Goal: Information Seeking & Learning: Learn about a topic

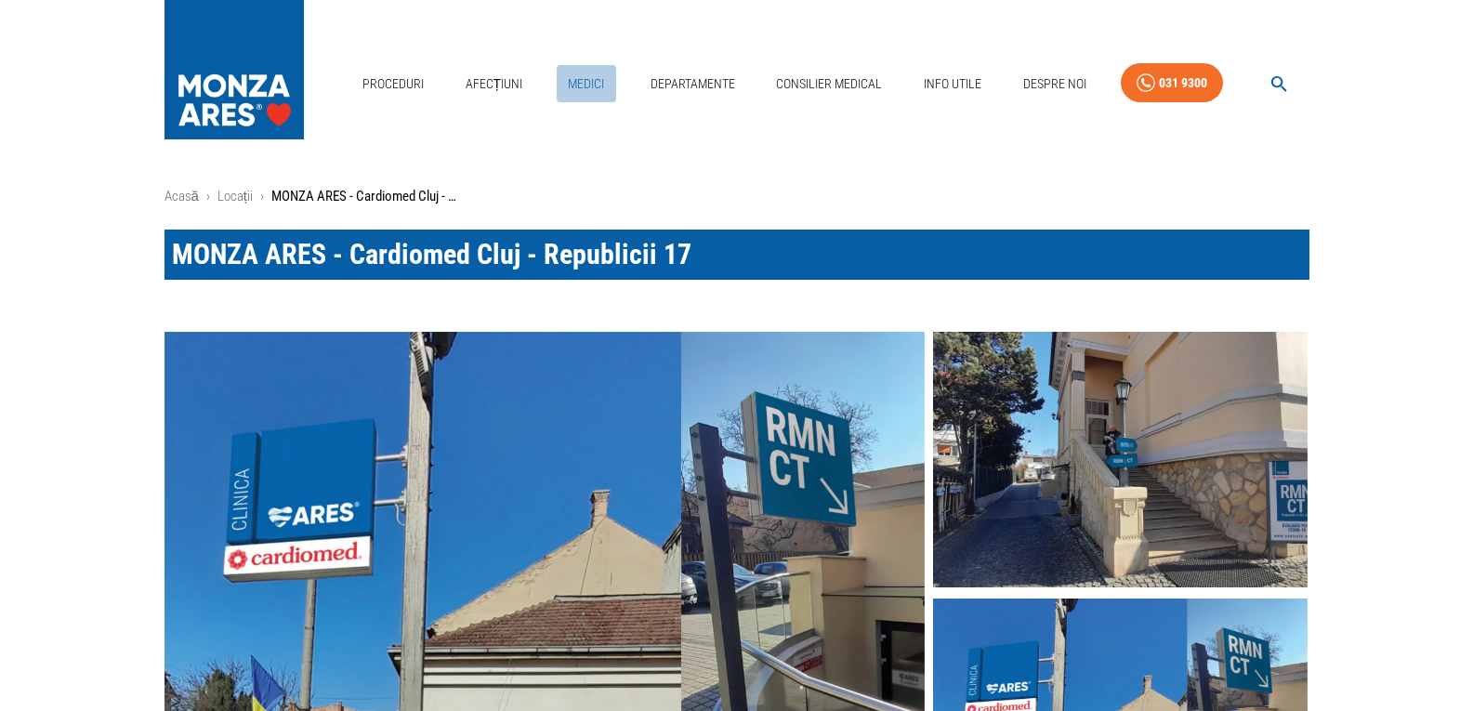
click at [590, 82] on link "Medici" at bounding box center [586, 84] width 59 height 38
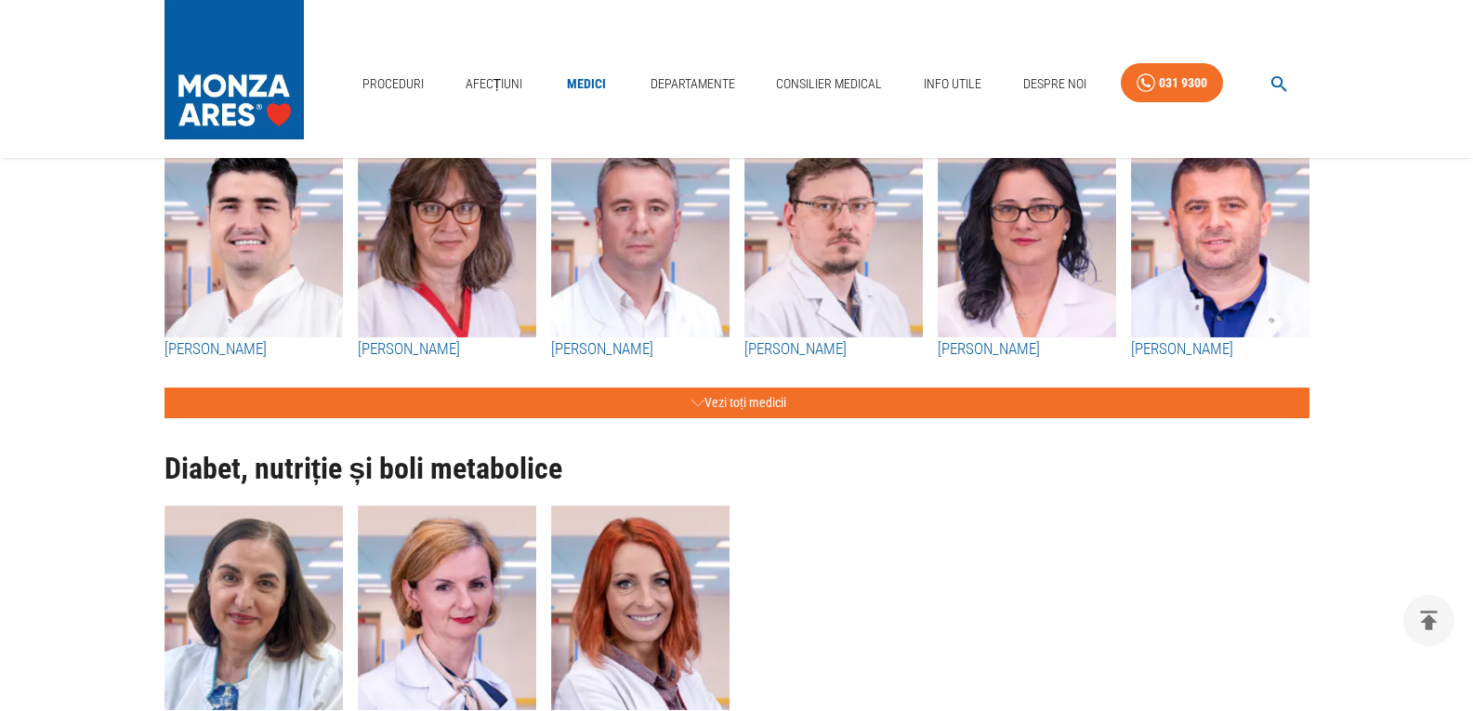
scroll to position [7250, 0]
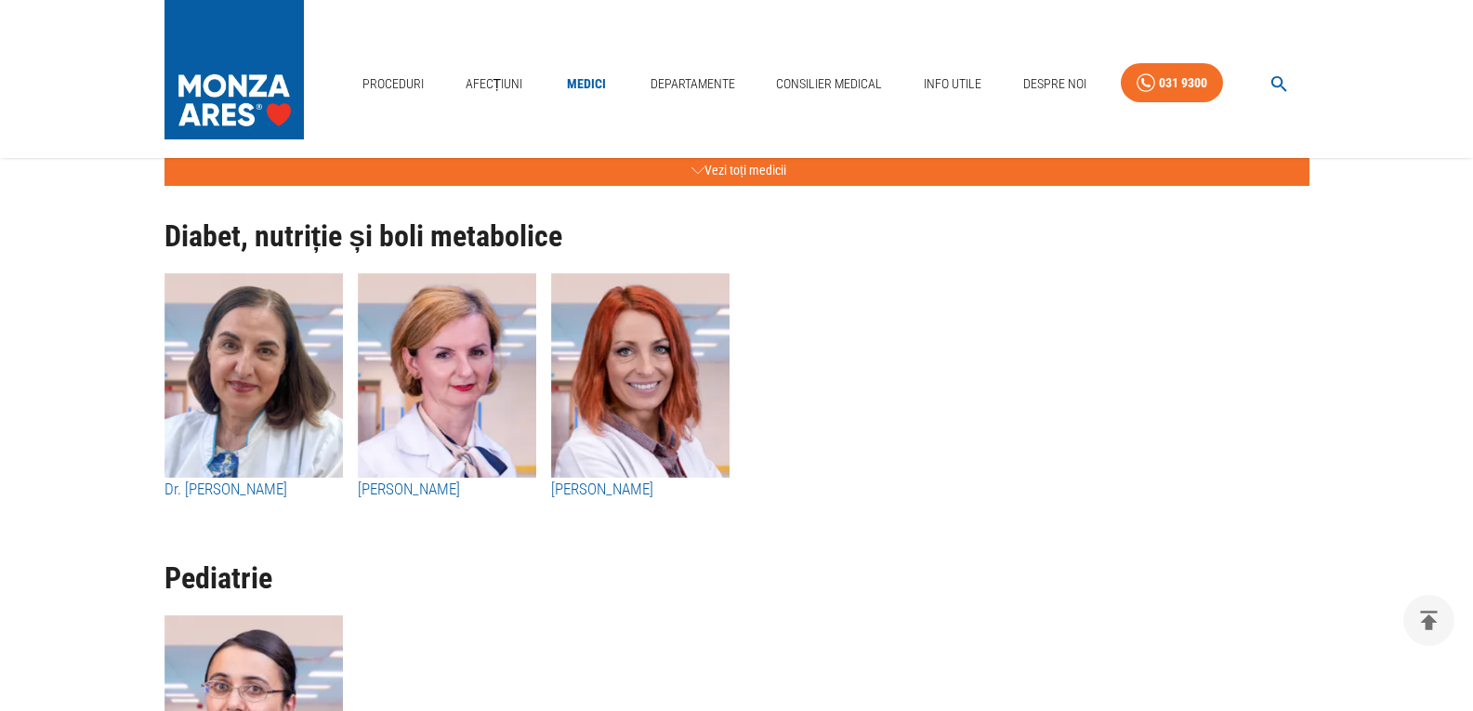
click at [229, 484] on h3 "Dr. [PERSON_NAME]" at bounding box center [254, 490] width 178 height 24
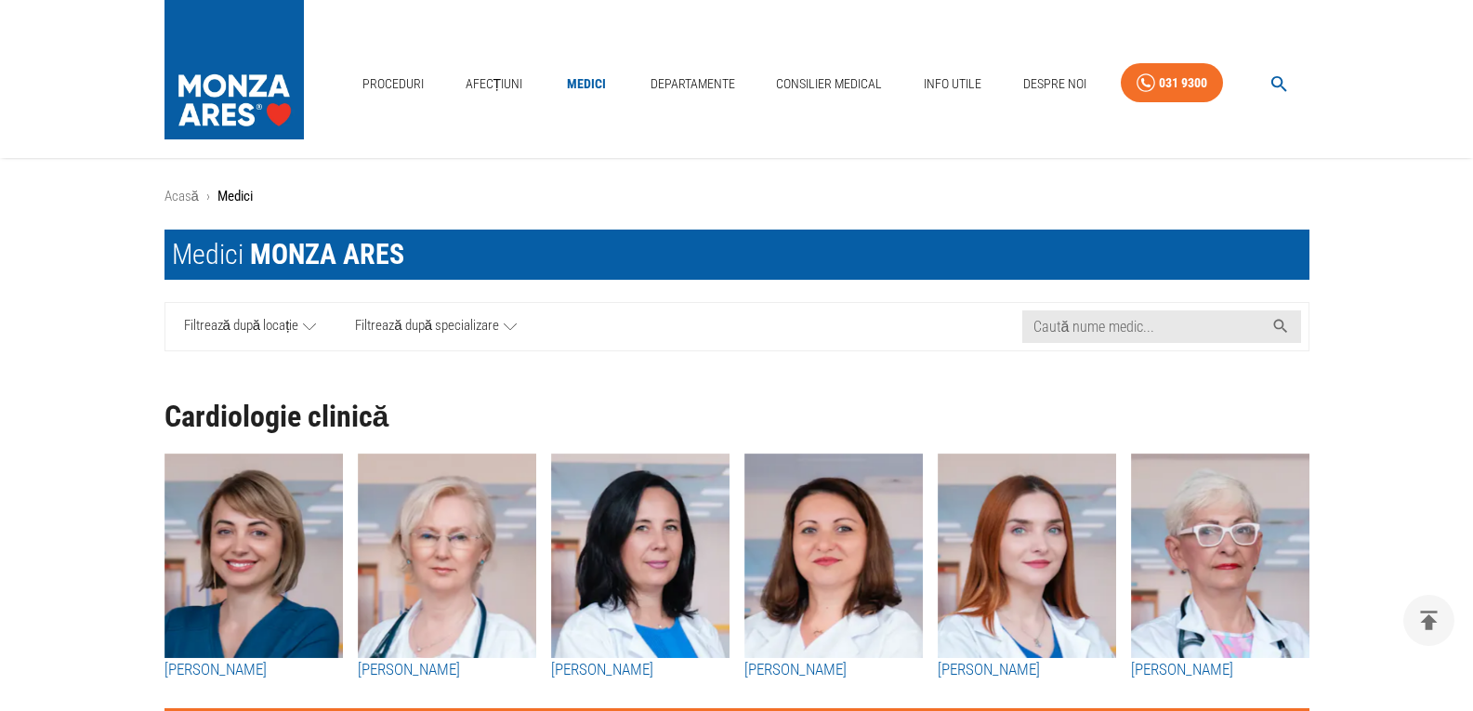
scroll to position [7250, 0]
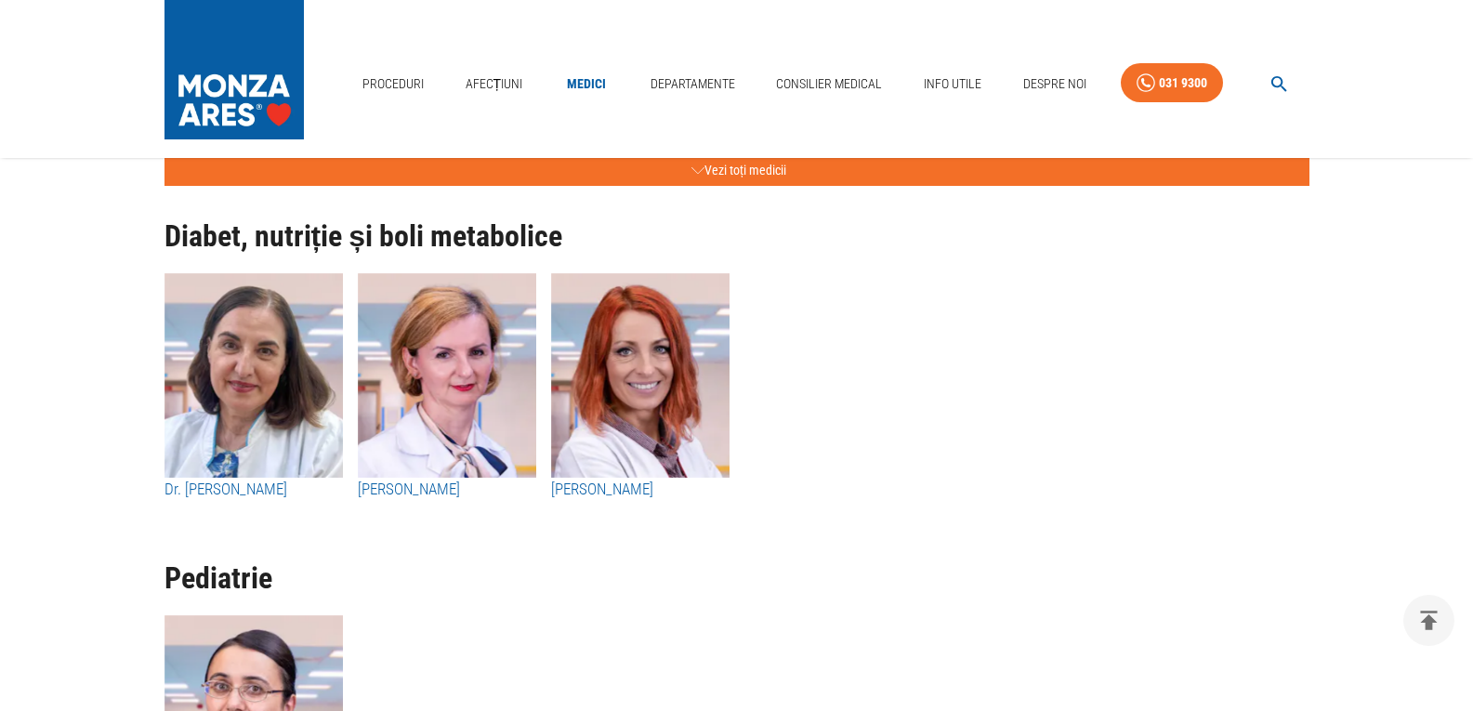
click at [439, 493] on h3 "[PERSON_NAME]" at bounding box center [447, 490] width 178 height 24
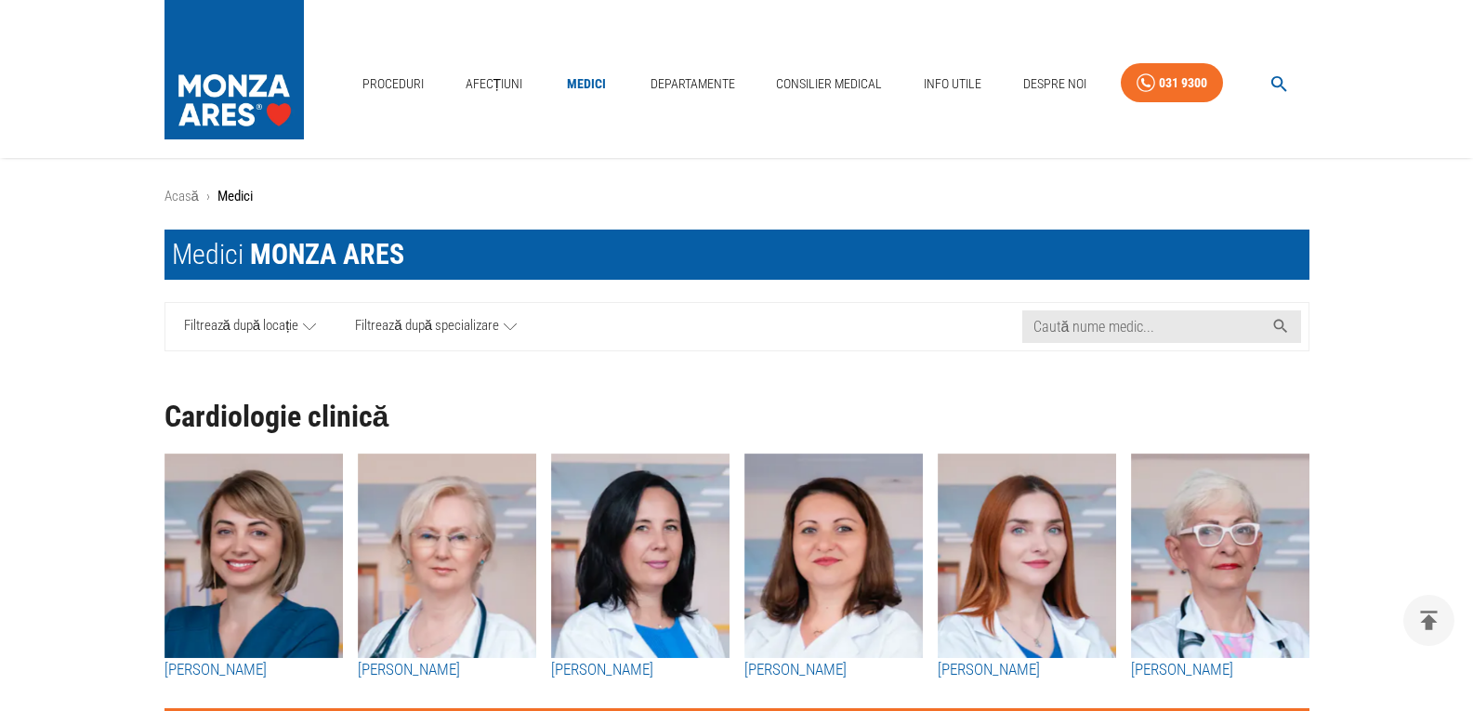
scroll to position [7250, 0]
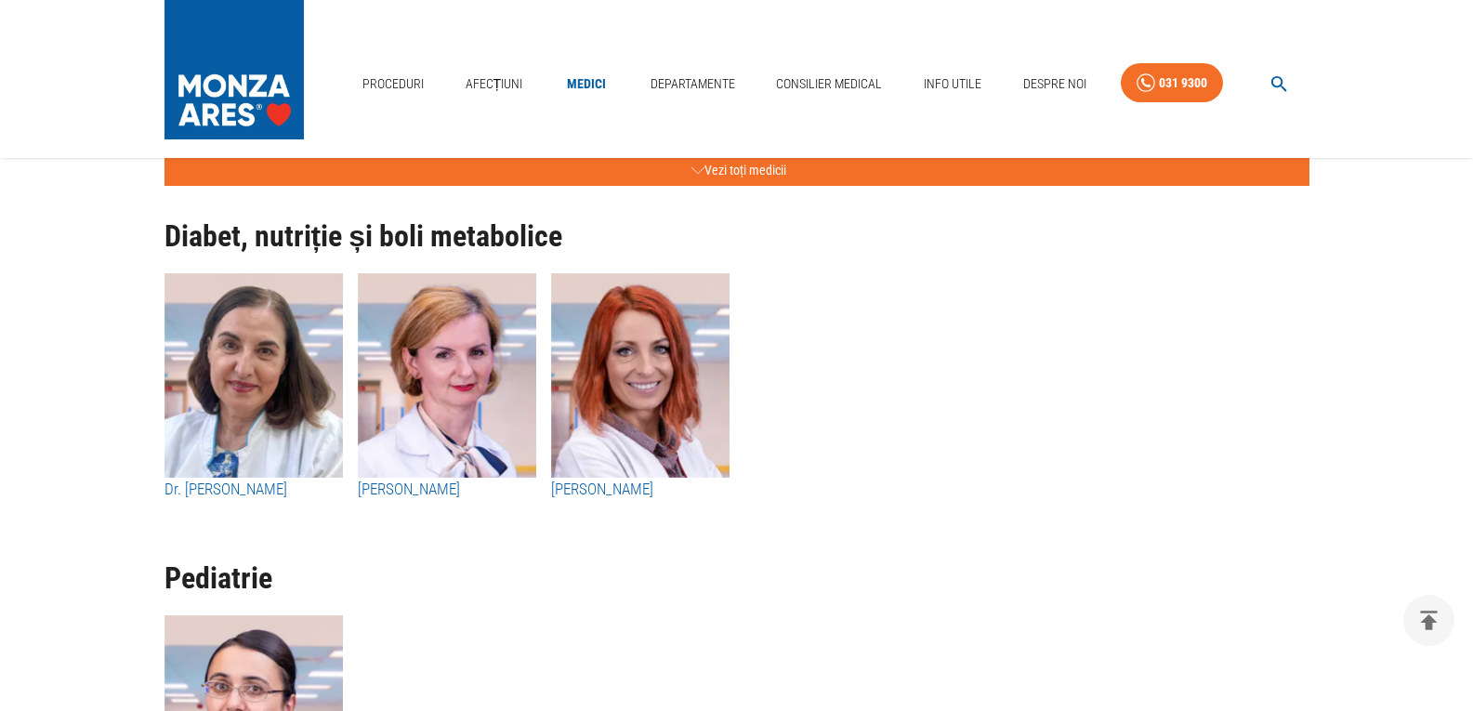
click at [626, 488] on h3 "[PERSON_NAME]" at bounding box center [640, 490] width 178 height 24
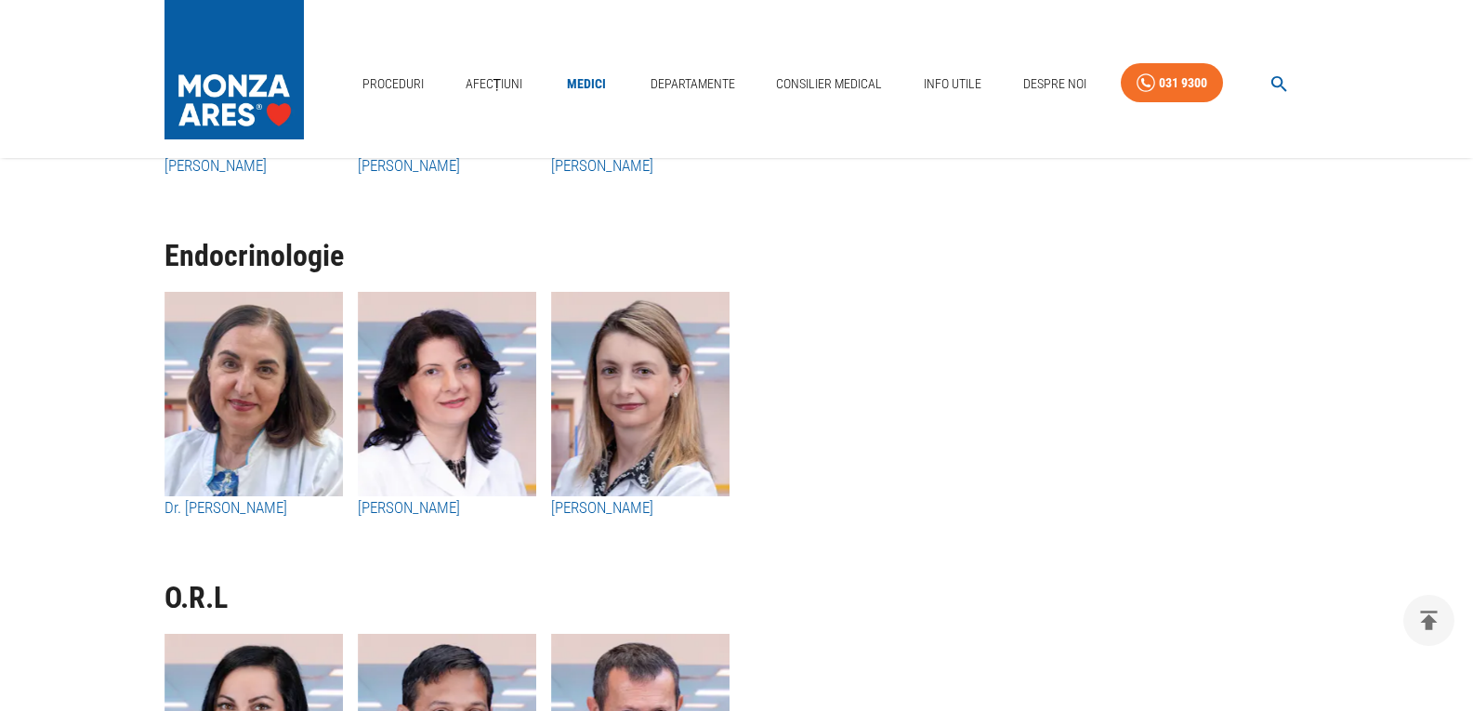
scroll to position [9295, 0]
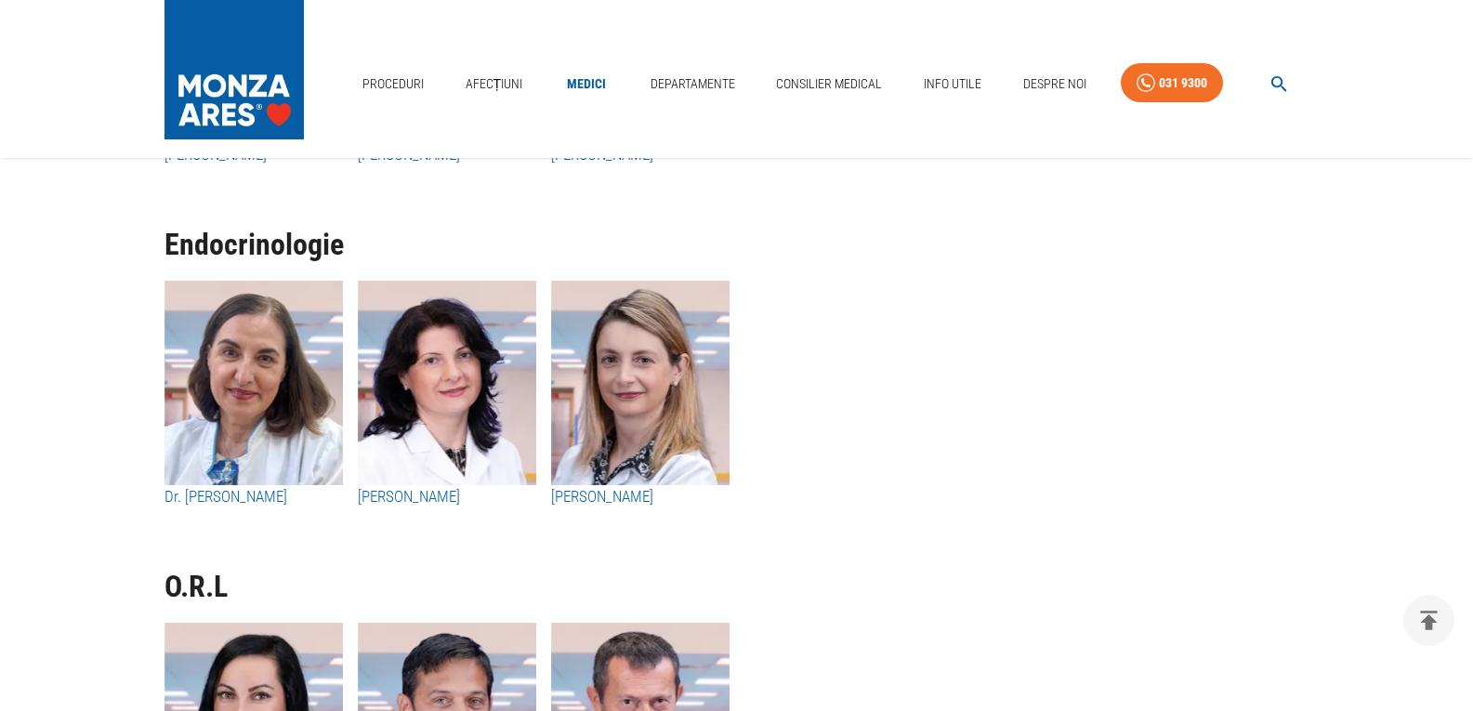
click at [438, 499] on h3 "[PERSON_NAME]" at bounding box center [447, 497] width 178 height 24
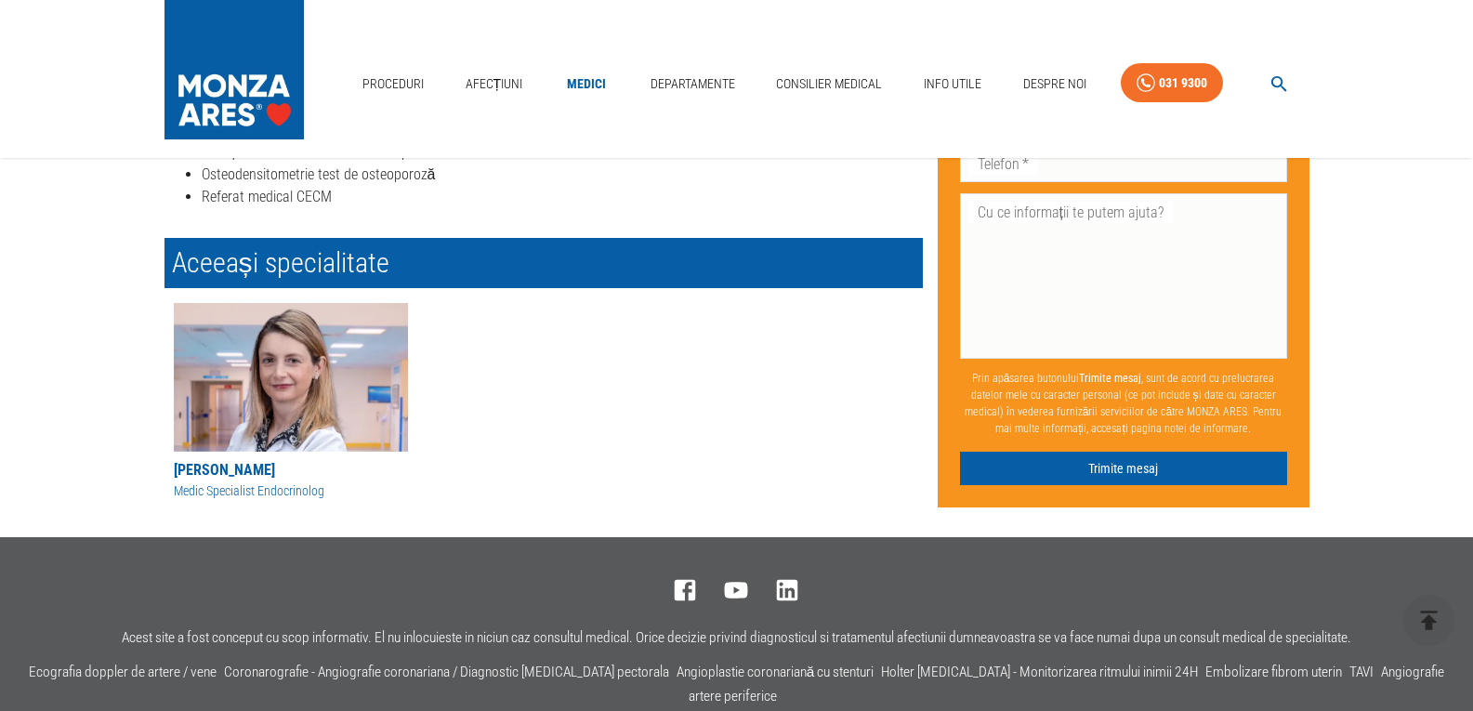
scroll to position [558, 0]
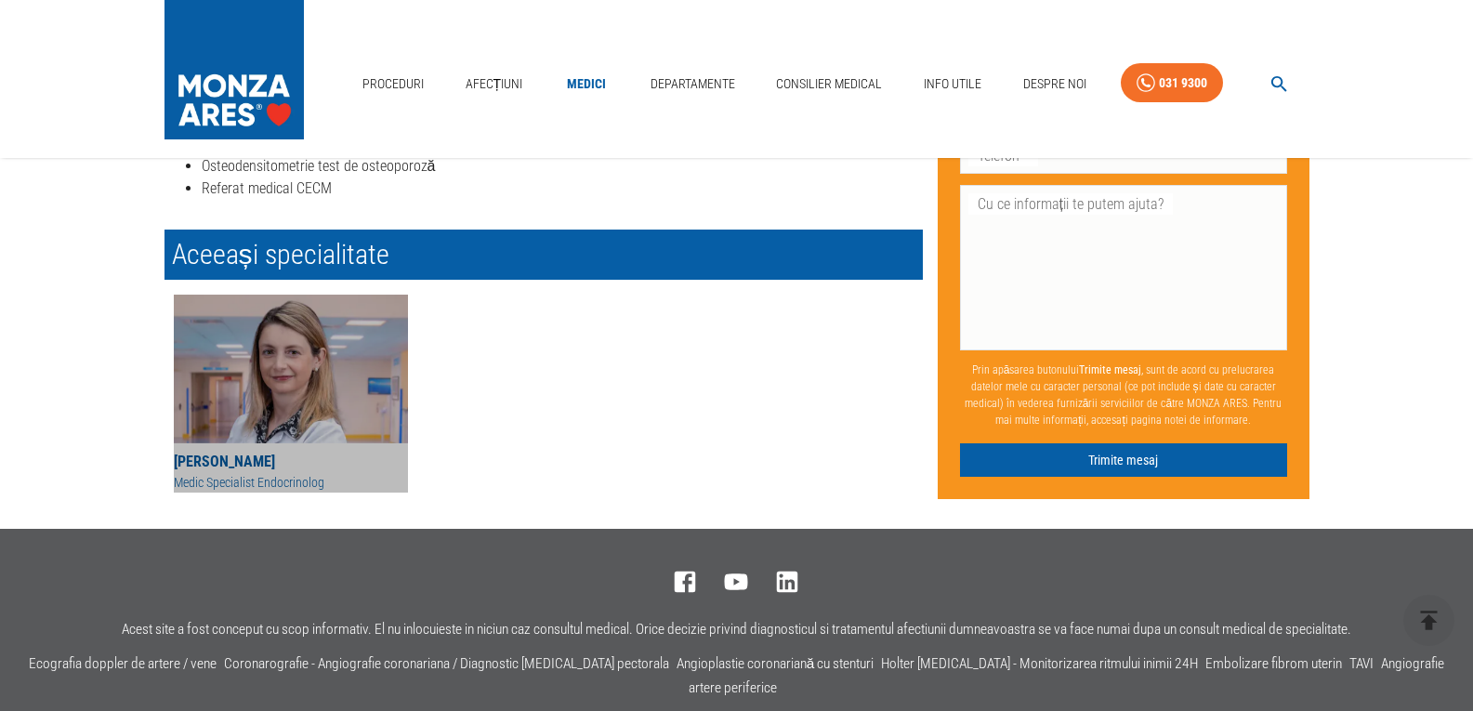
click at [254, 480] on div "Medic Specialist Endocrinolog" at bounding box center [291, 483] width 234 height 20
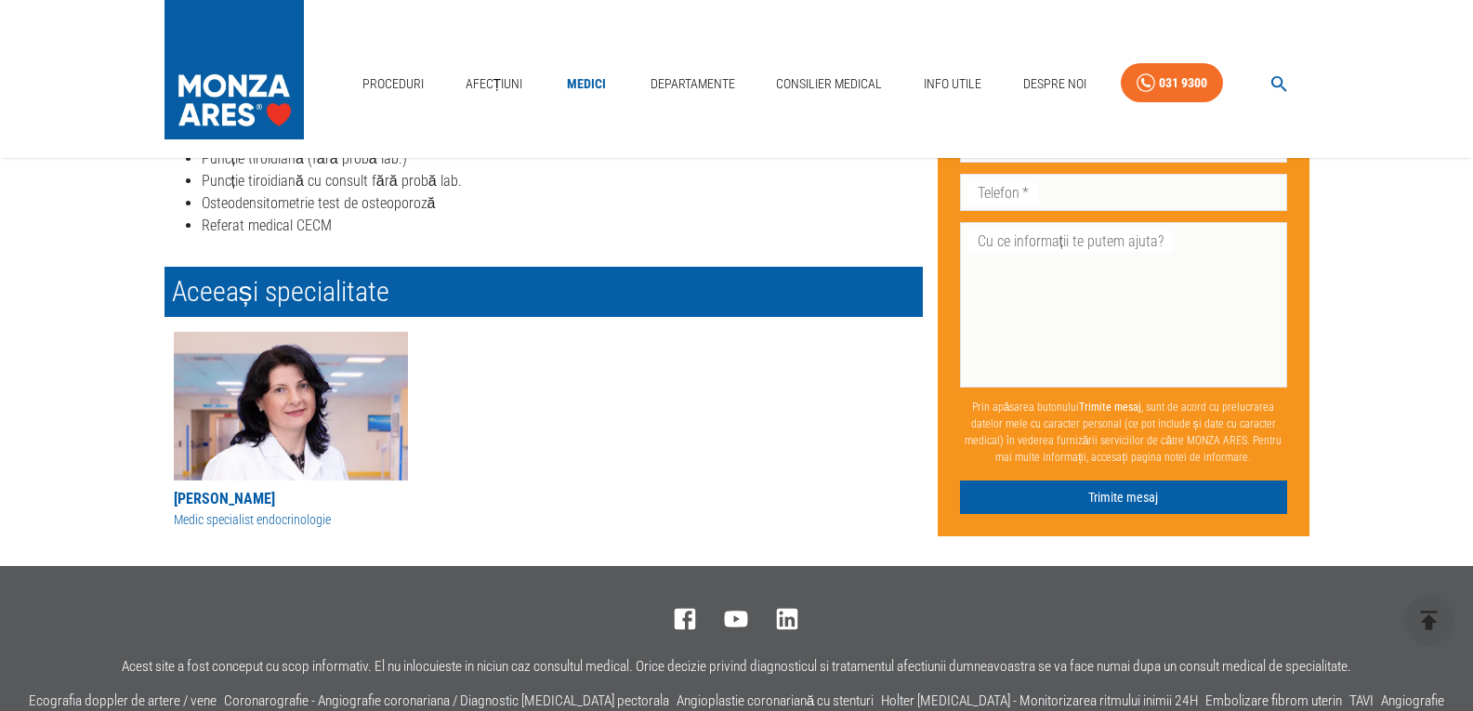
scroll to position [279, 0]
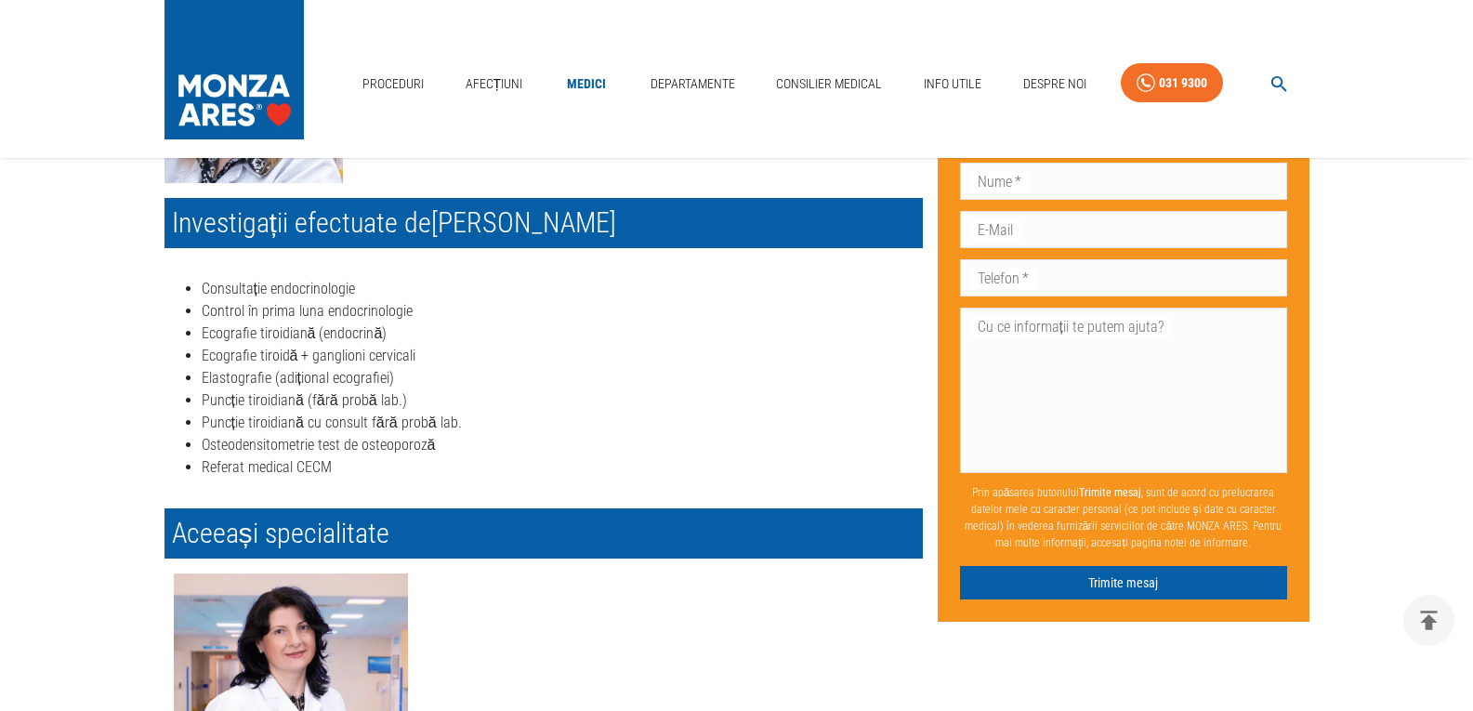
scroll to position [558, 0]
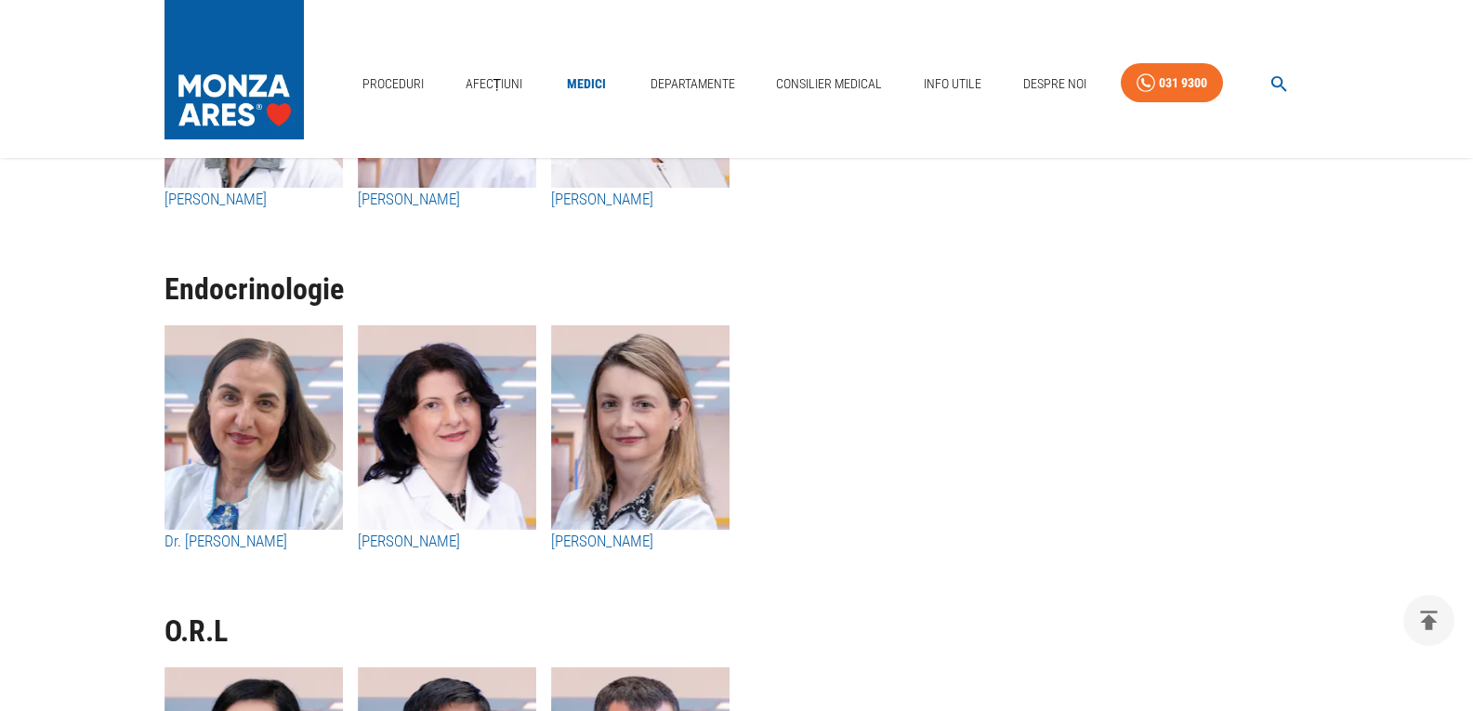
scroll to position [9202, 0]
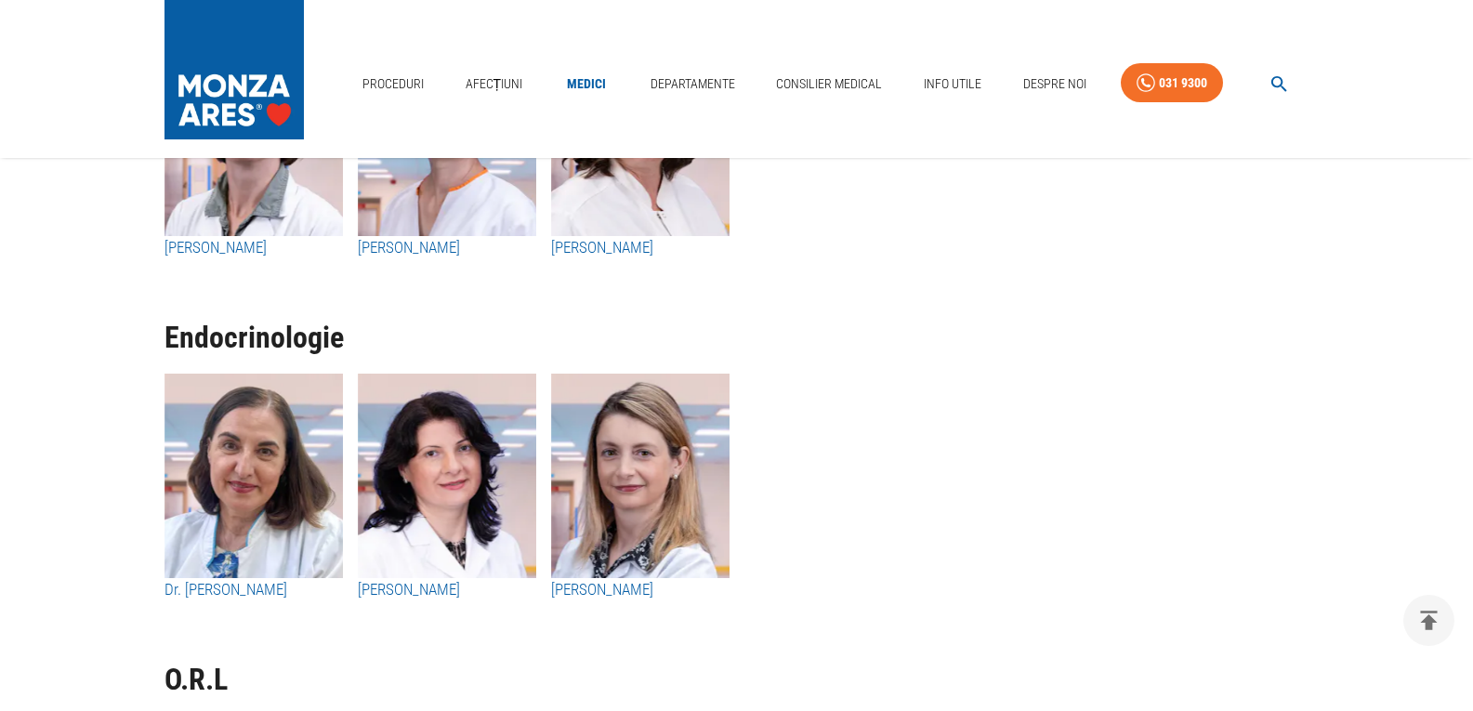
click at [231, 590] on h3 "Dr. [PERSON_NAME]" at bounding box center [254, 590] width 178 height 24
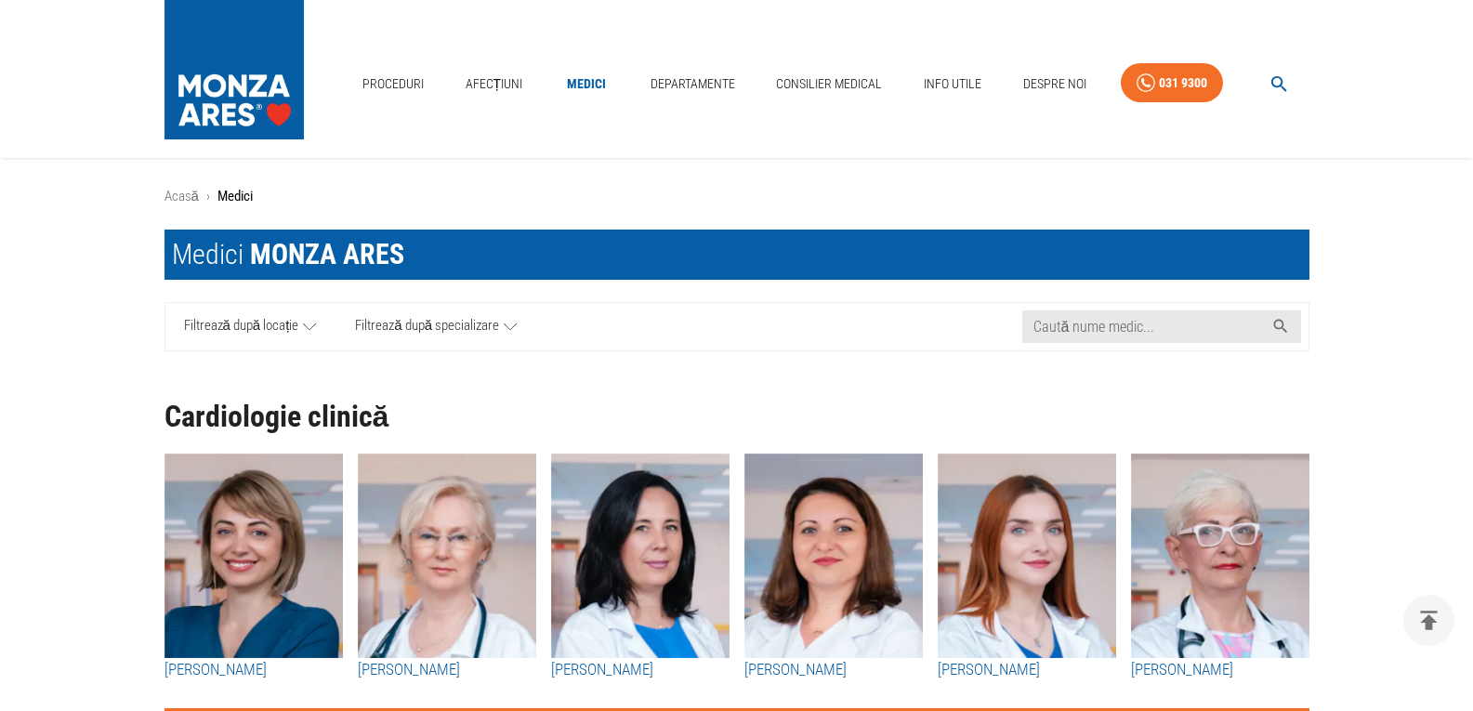
scroll to position [9202, 0]
